Goal: Navigation & Orientation: Find specific page/section

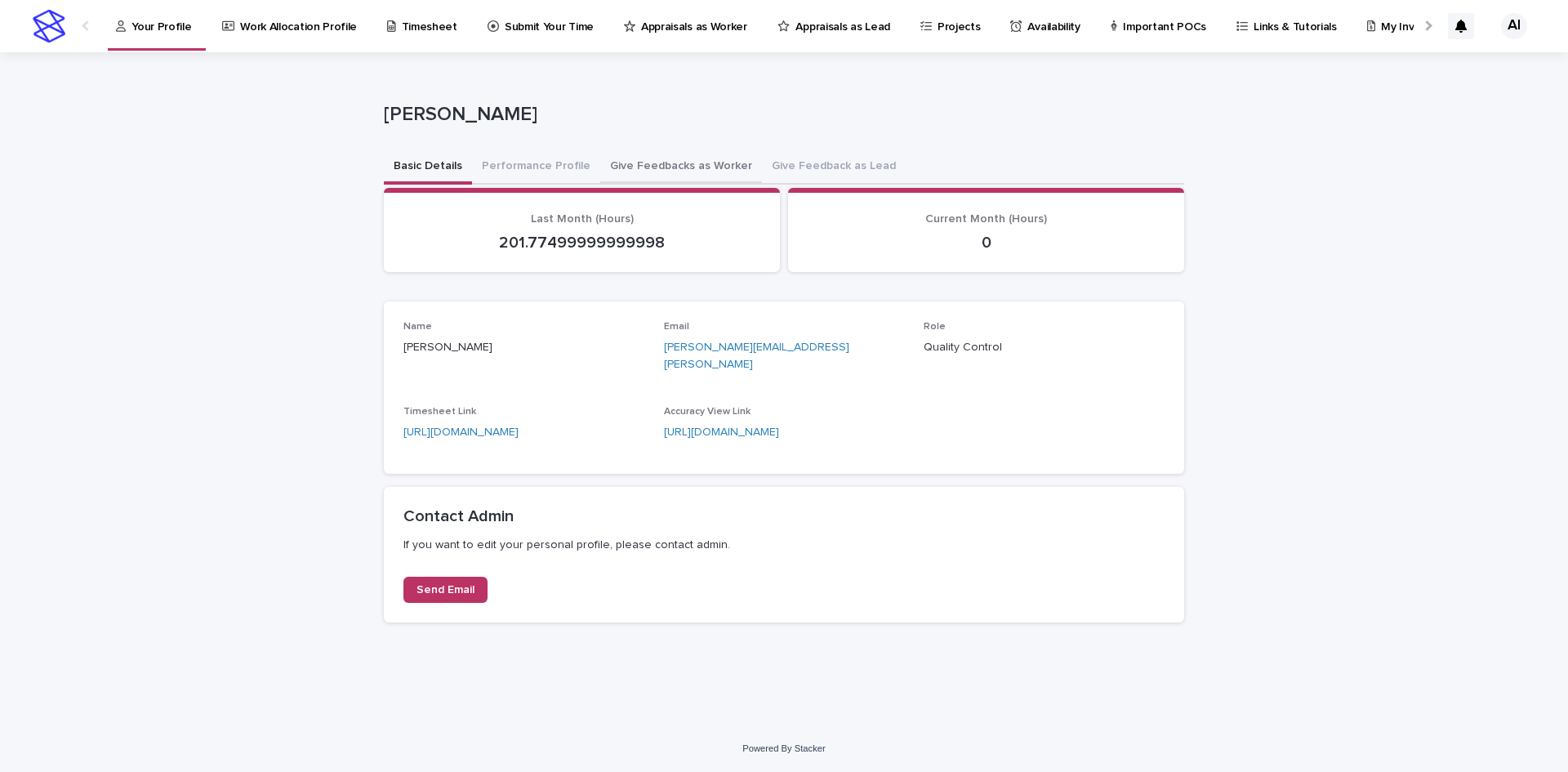
click at [675, 167] on button "Give Feedbacks as Worker" at bounding box center [681, 167] width 162 height 34
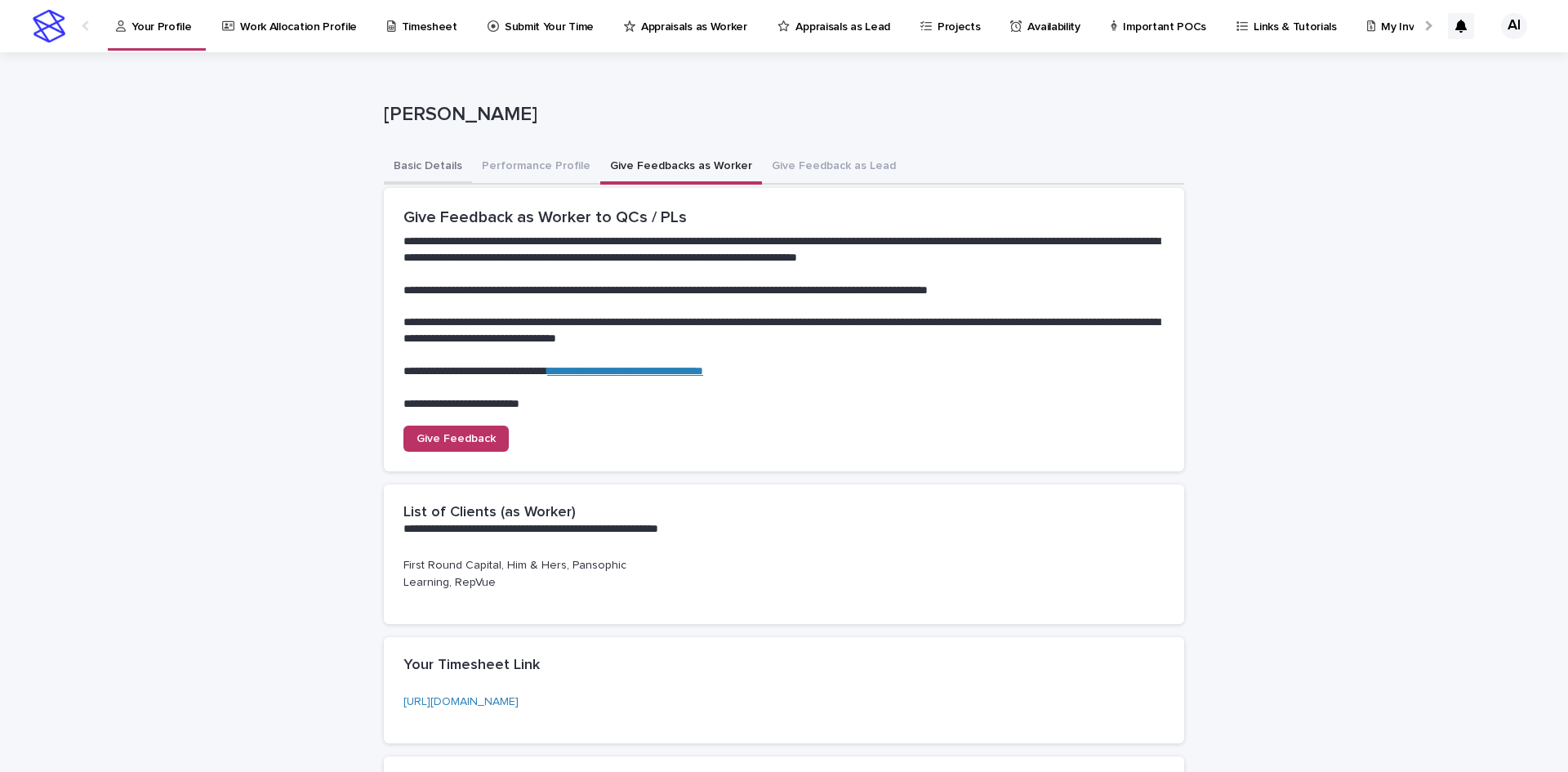
click at [410, 170] on button "Basic Details" at bounding box center [428, 167] width 88 height 34
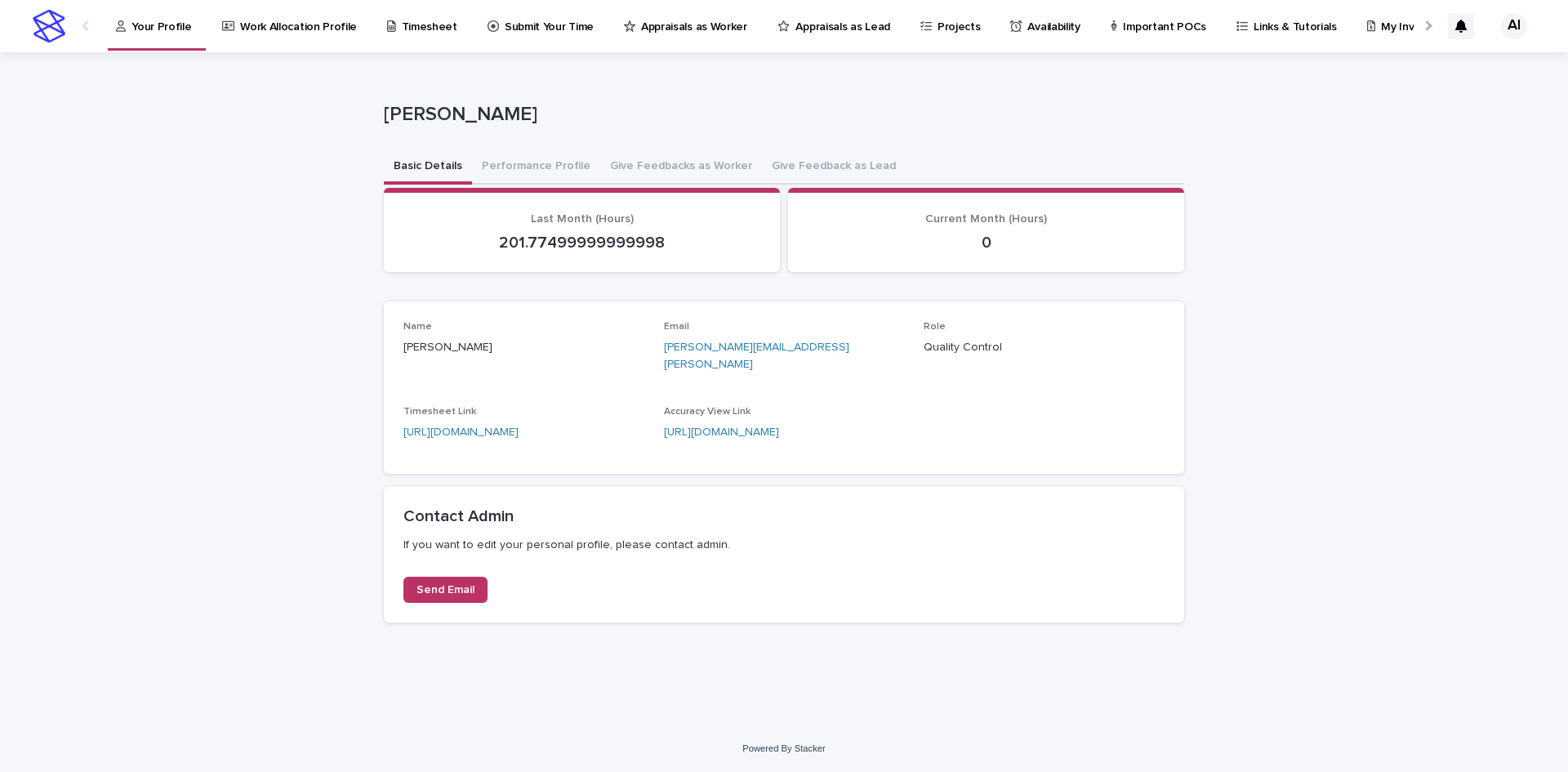
click at [677, 33] on p "Appraisals as Worker" at bounding box center [694, 17] width 106 height 34
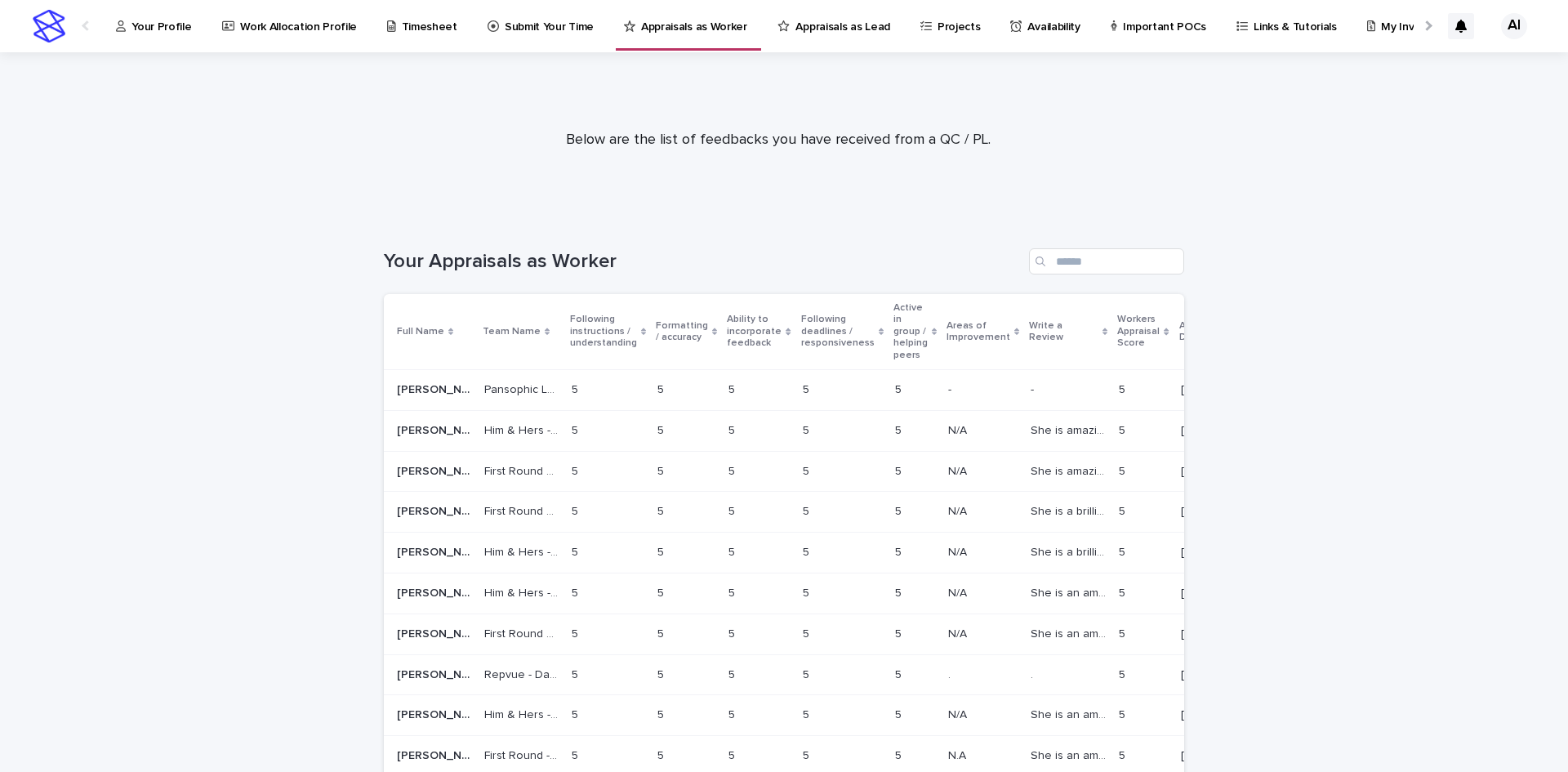
click at [820, 33] on p "Appraisals as Lead" at bounding box center [843, 17] width 94 height 34
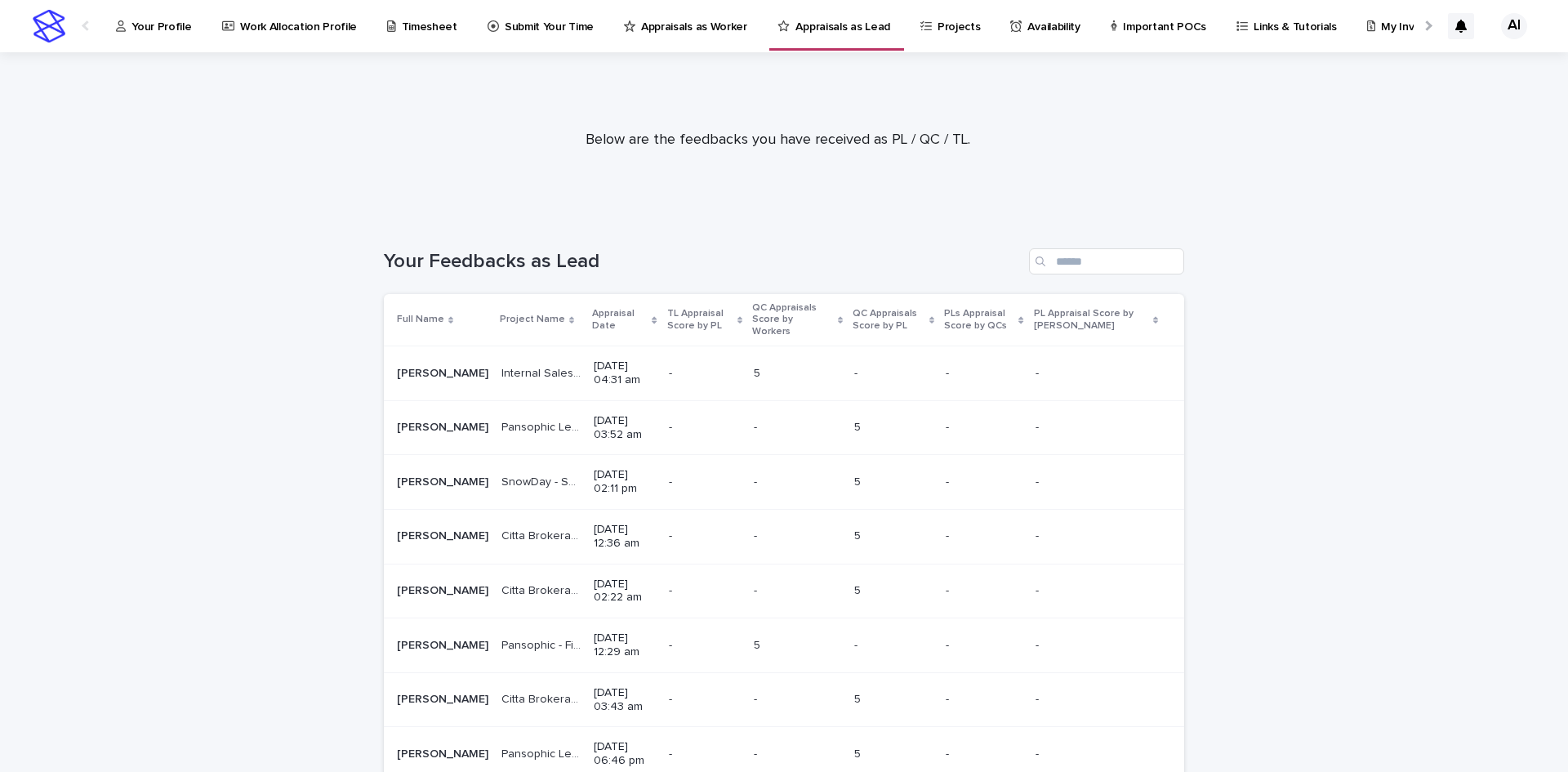
click at [124, 27] on icon at bounding box center [120, 26] width 9 height 11
